Goal: Task Accomplishment & Management: Manage account settings

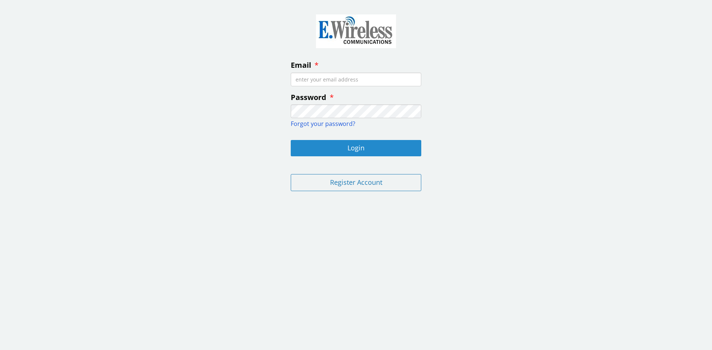
type input "[EMAIL_ADDRESS][DOMAIN_NAME]"
click at [383, 151] on button "Login" at bounding box center [356, 148] width 130 height 16
type input "[EMAIL_ADDRESS][DOMAIN_NAME]"
click at [383, 151] on button "Login" at bounding box center [356, 148] width 130 height 16
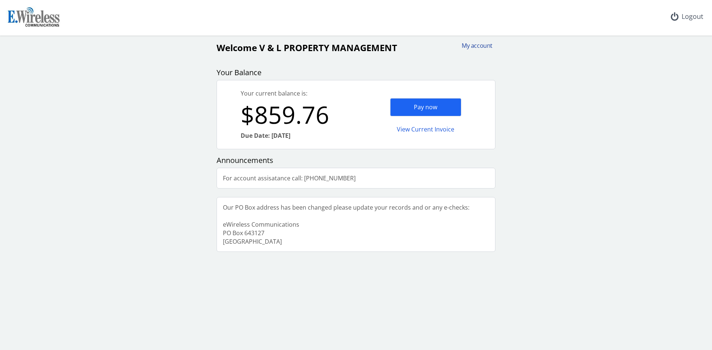
click at [470, 44] on div "My account" at bounding box center [475, 46] width 36 height 9
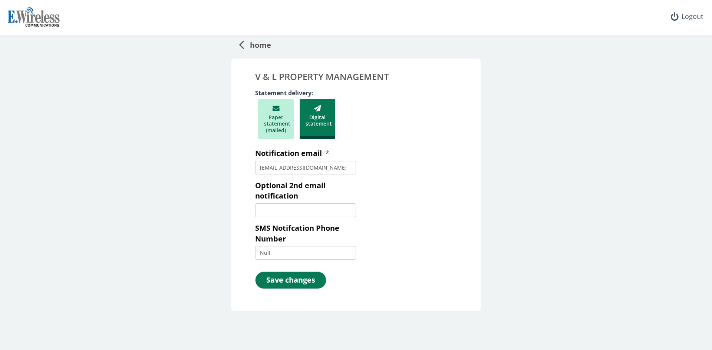
click at [244, 46] on span "home" at bounding box center [257, 44] width 27 height 14
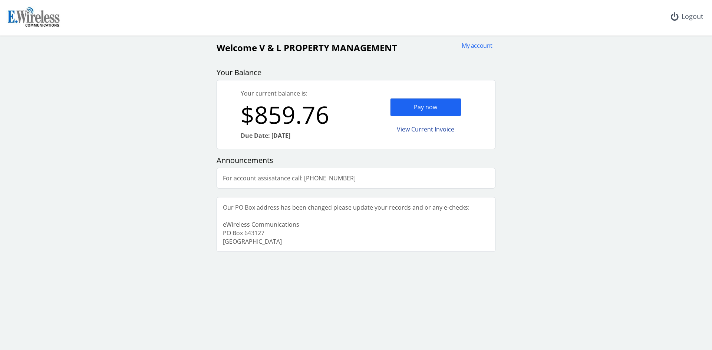
click at [424, 131] on div "View Current Invoice" at bounding box center [425, 129] width 71 height 17
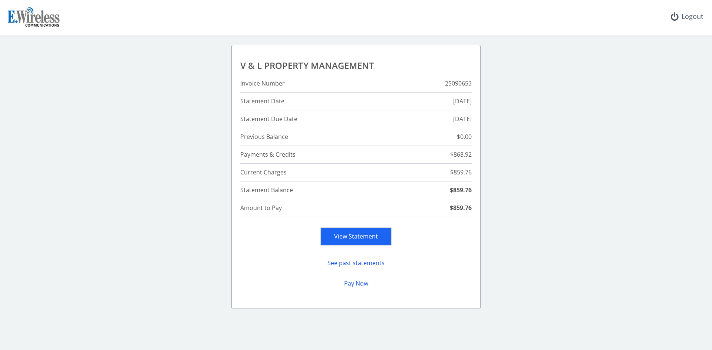
scroll to position [20, 0]
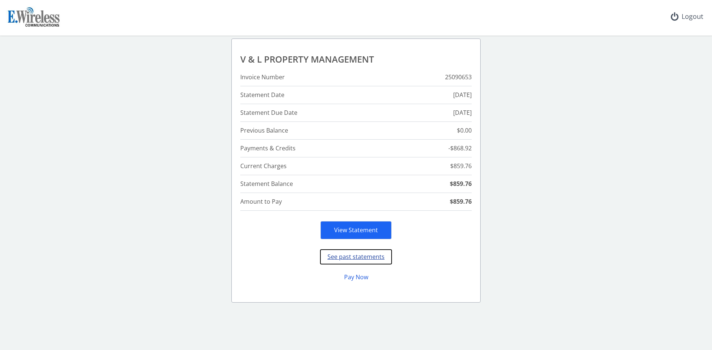
click at [365, 257] on button "See past statements" at bounding box center [355, 257] width 71 height 14
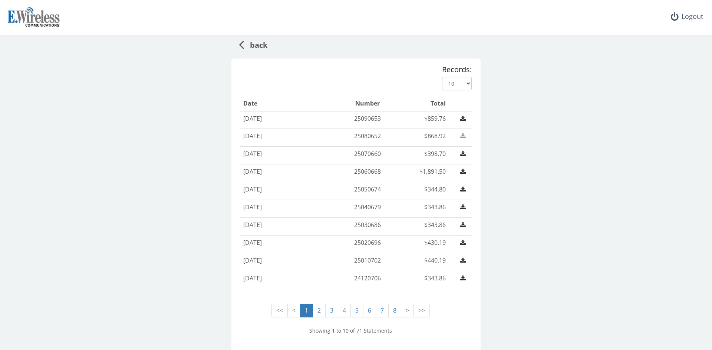
click at [461, 136] on icon at bounding box center [463, 136] width 6 height 6
